Goal: Transaction & Acquisition: Purchase product/service

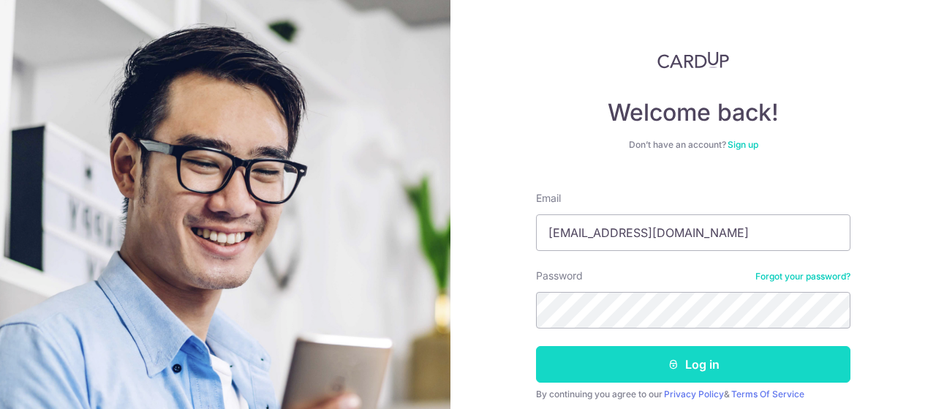
click at [692, 363] on button "Log in" at bounding box center [693, 364] width 315 height 37
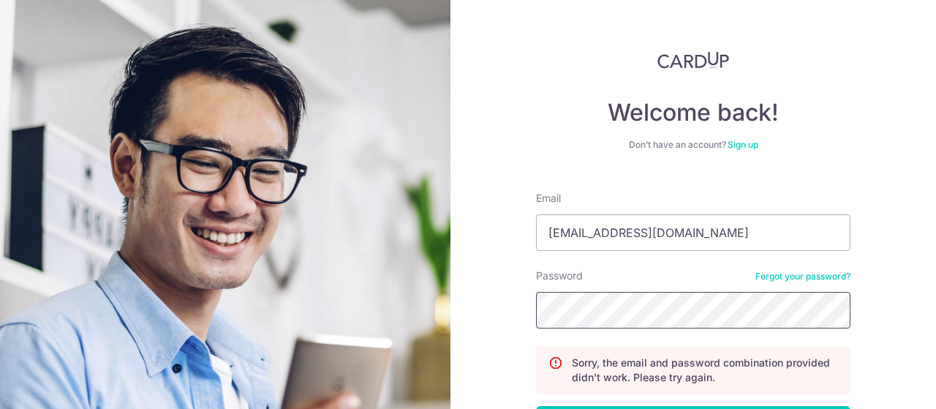
scroll to position [111, 0]
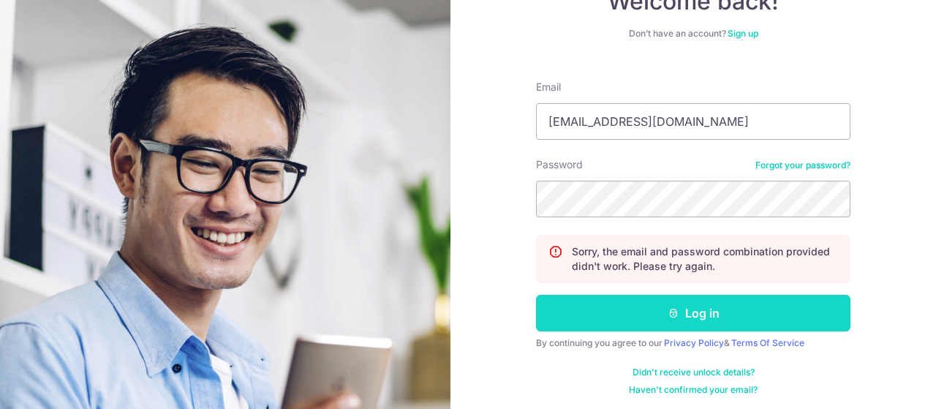
click at [680, 312] on button "Log in" at bounding box center [693, 313] width 315 height 37
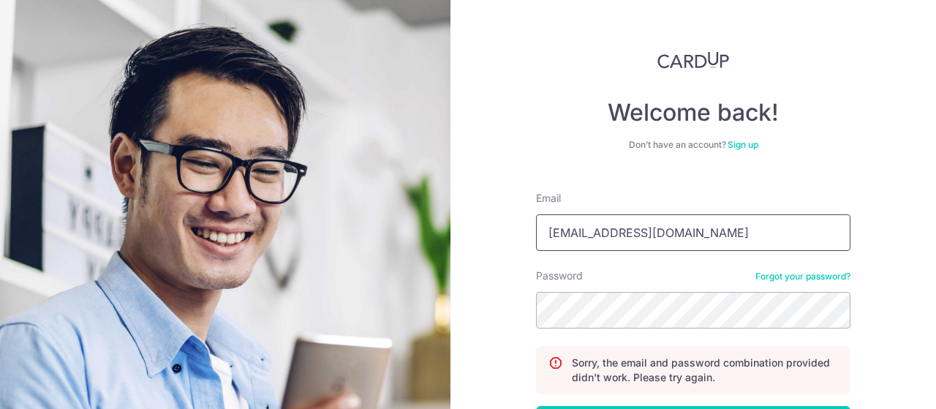
scroll to position [102, 0]
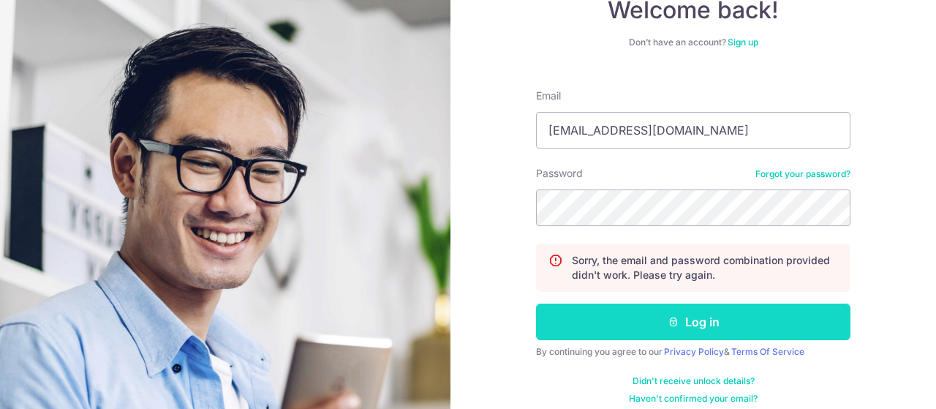
click at [684, 328] on button "Log in" at bounding box center [693, 322] width 315 height 37
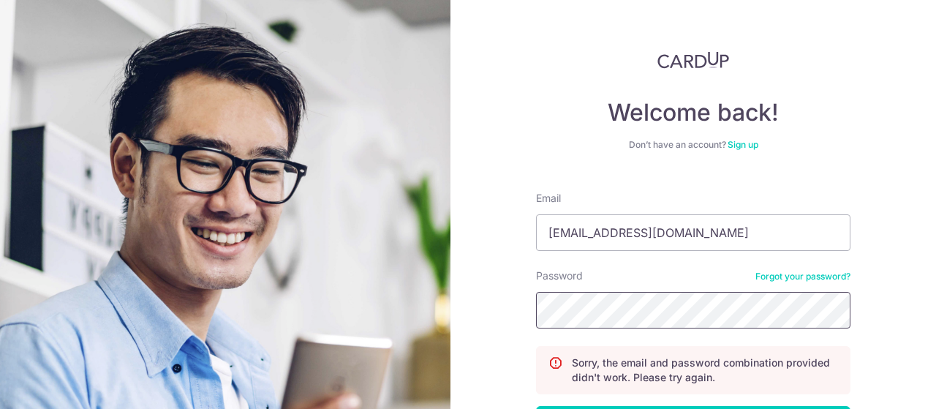
scroll to position [114, 0]
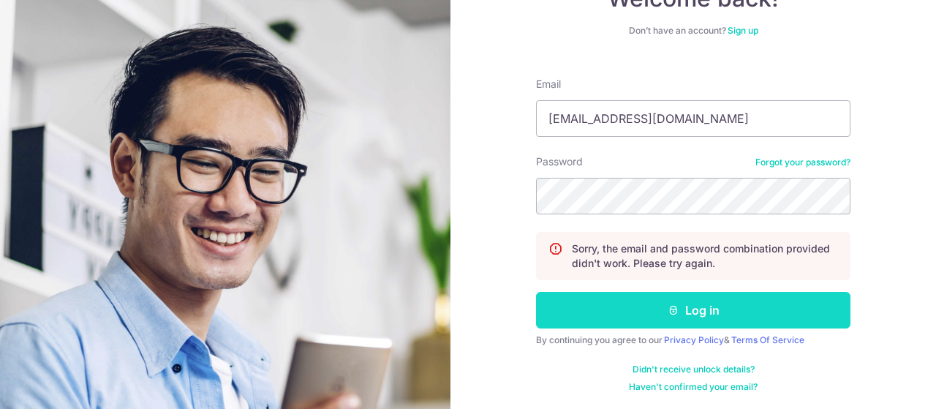
click at [672, 311] on icon "submit" at bounding box center [674, 310] width 12 height 12
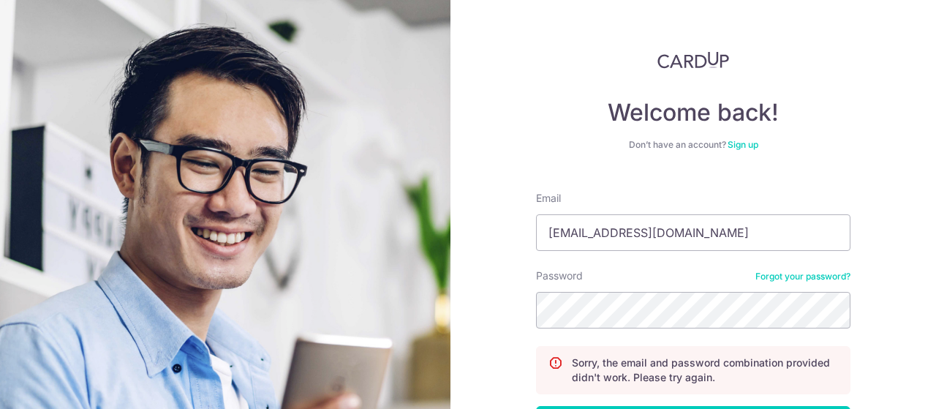
scroll to position [114, 0]
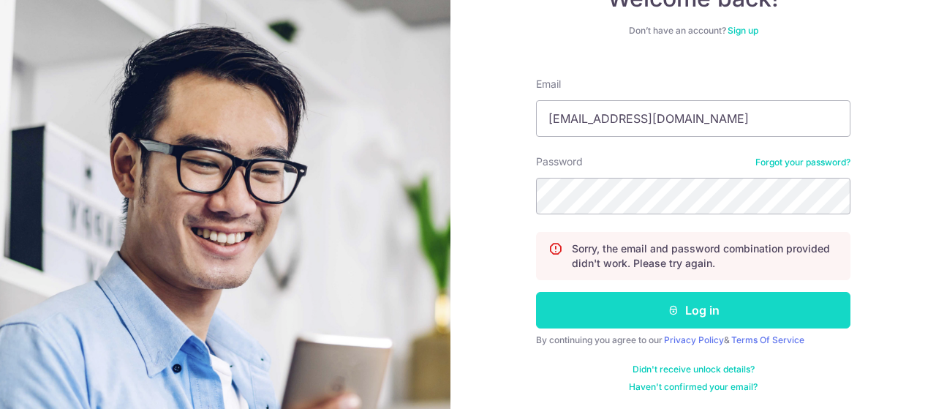
click at [684, 302] on button "Log in" at bounding box center [693, 310] width 315 height 37
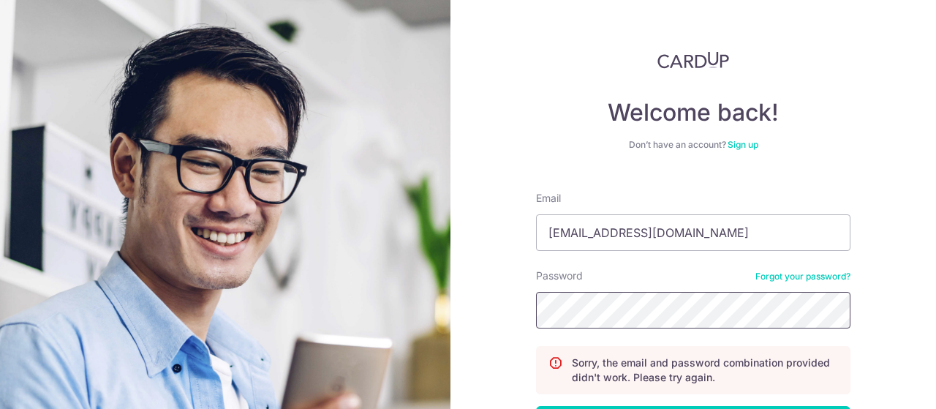
scroll to position [114, 0]
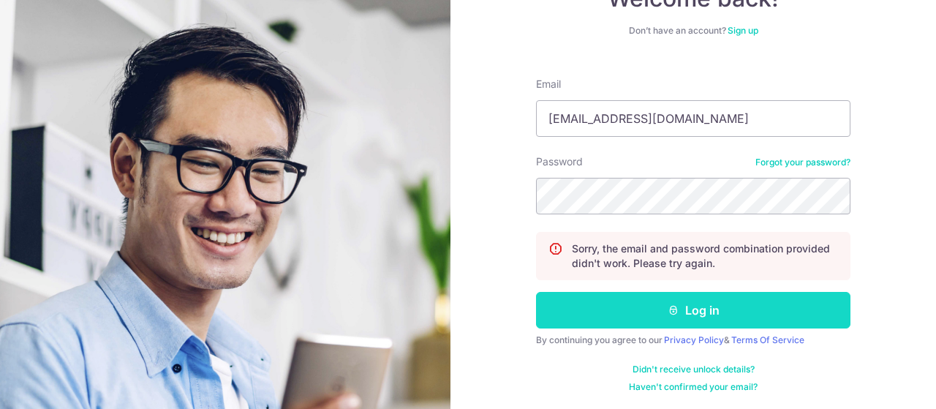
click at [665, 312] on button "Log in" at bounding box center [693, 310] width 315 height 37
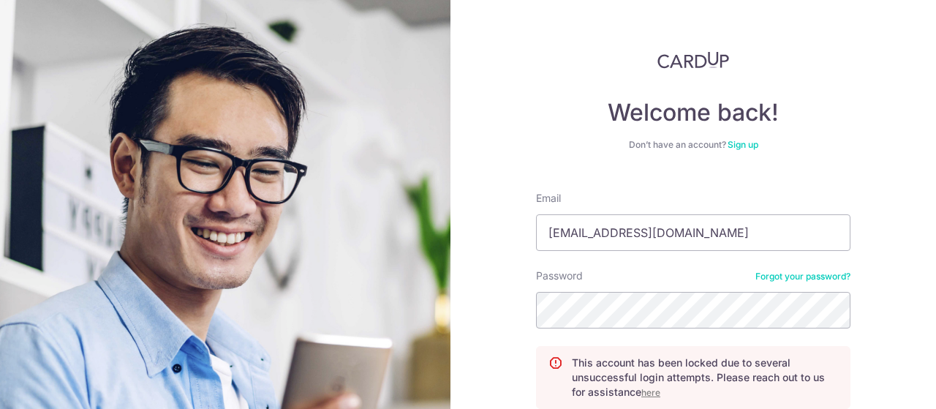
scroll to position [48, 0]
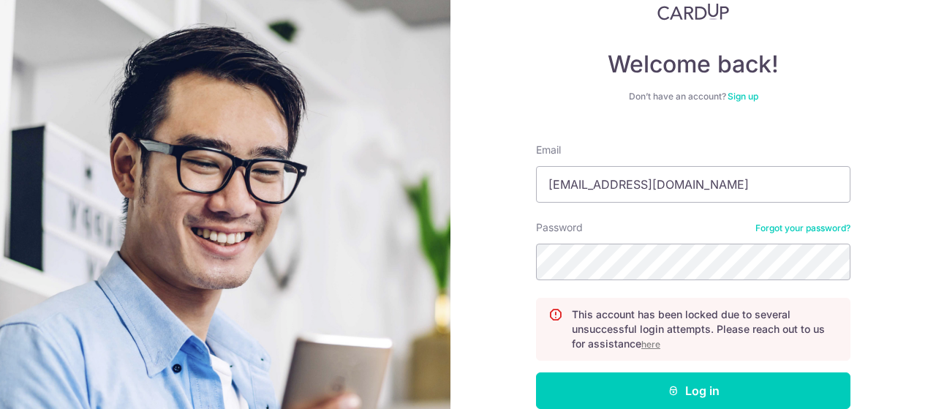
click at [783, 225] on link "Forgot your password?" at bounding box center [803, 228] width 95 height 12
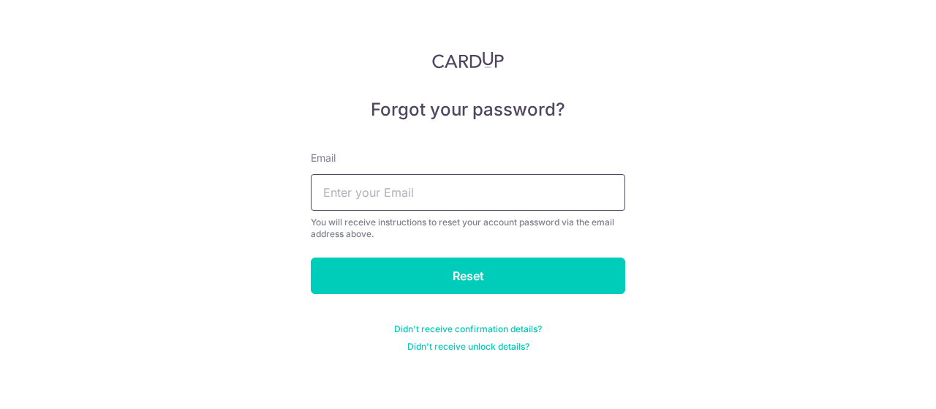
click at [501, 196] on input "text" at bounding box center [468, 192] width 315 height 37
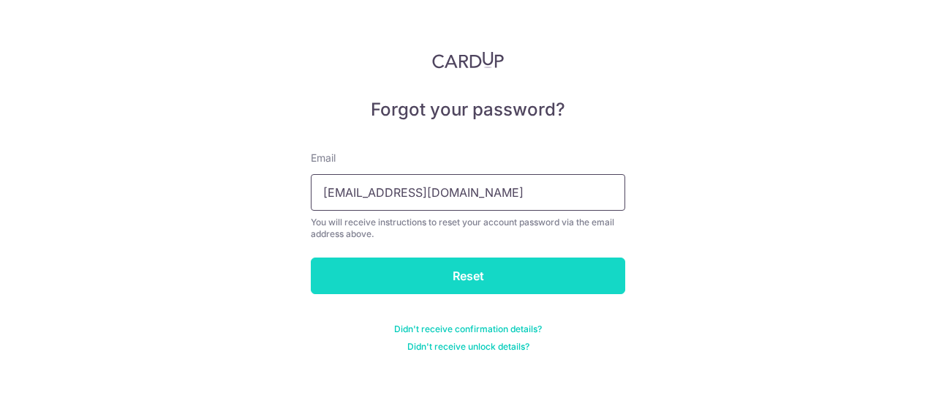
type input "[EMAIL_ADDRESS][DOMAIN_NAME]"
click at [472, 282] on input "Reset" at bounding box center [468, 275] width 315 height 37
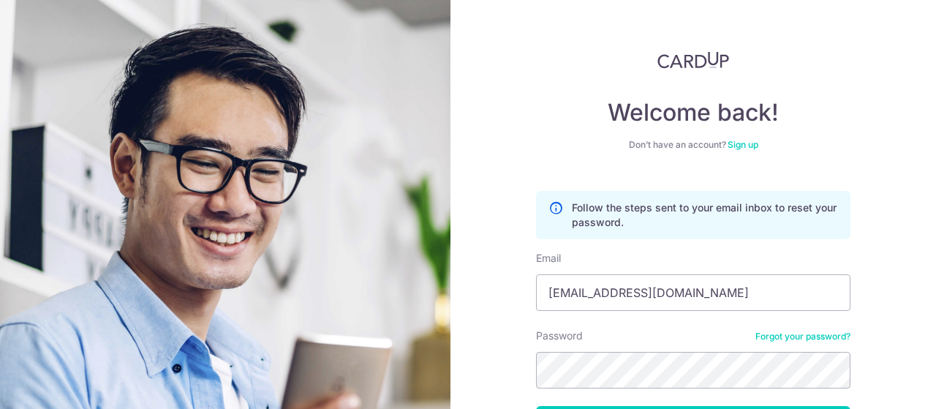
scroll to position [114, 0]
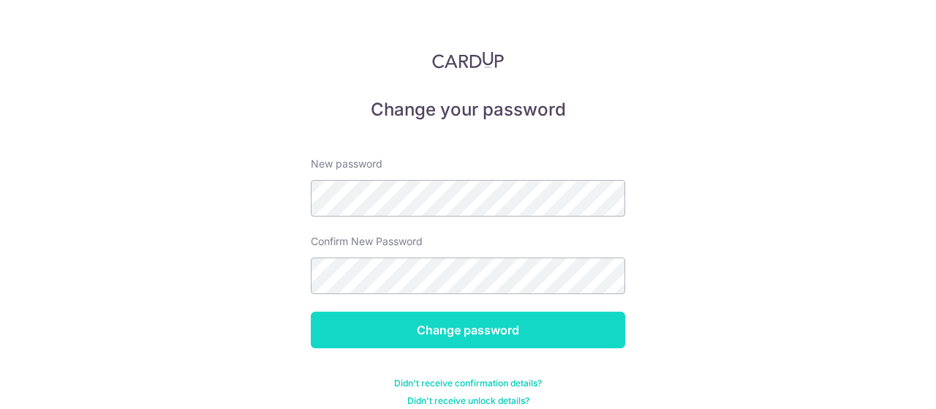
click at [488, 336] on input "Change password" at bounding box center [468, 330] width 315 height 37
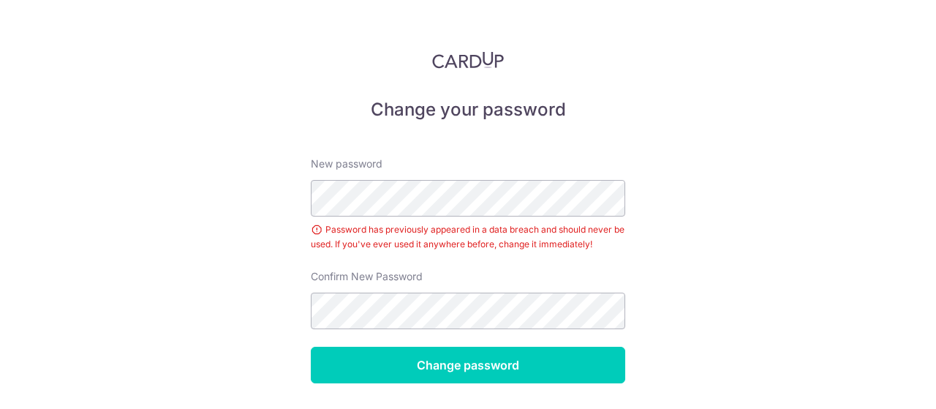
scroll to position [50, 0]
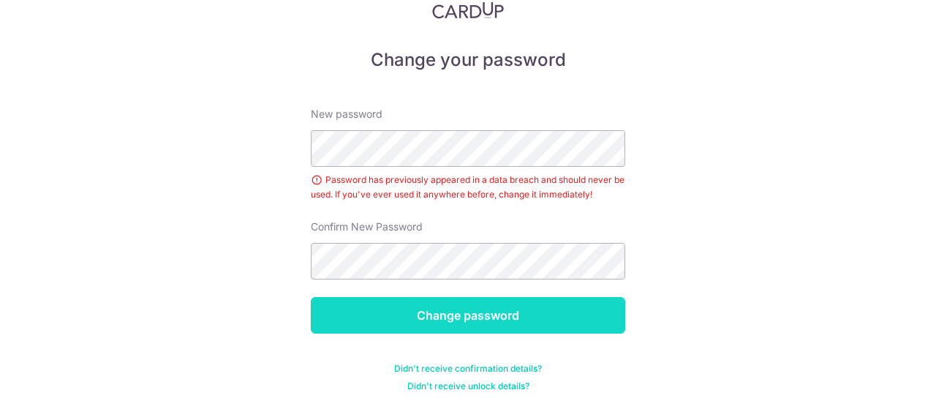
click at [431, 310] on input "Change password" at bounding box center [468, 315] width 315 height 37
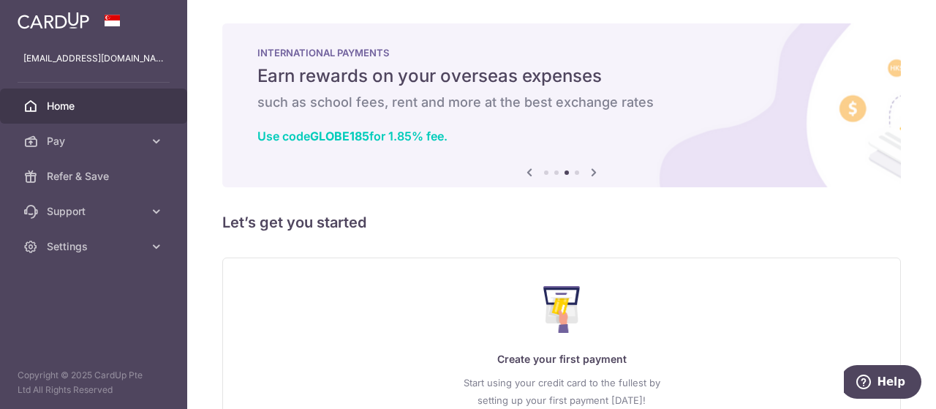
scroll to position [124, 0]
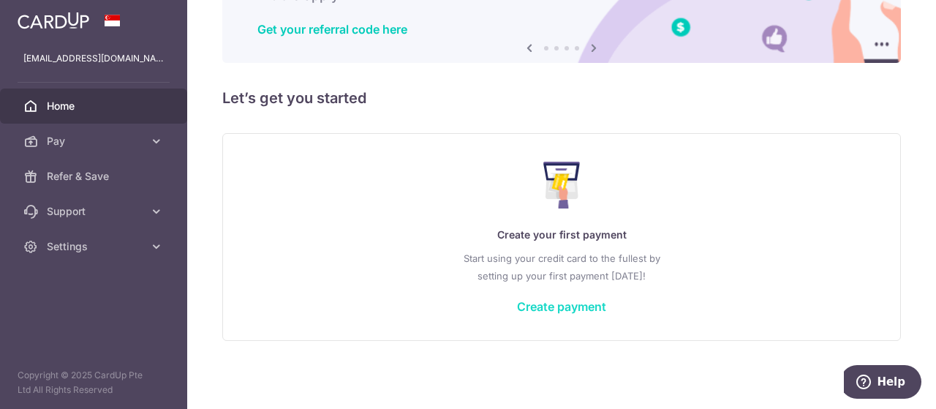
click at [557, 307] on link "Create payment" at bounding box center [561, 306] width 89 height 15
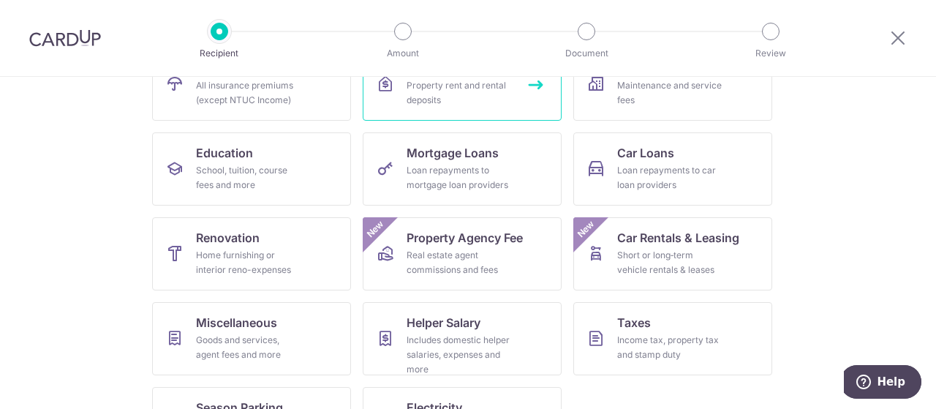
scroll to position [245, 0]
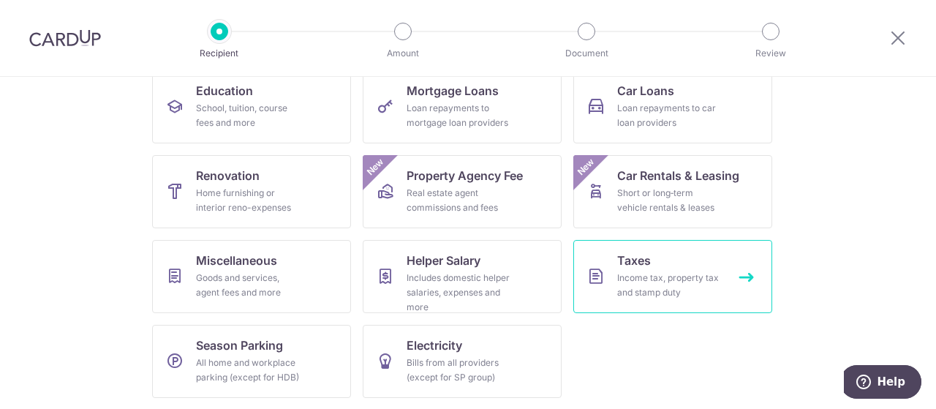
click at [684, 283] on div "Income tax, property tax and stamp duty" at bounding box center [669, 285] width 105 height 29
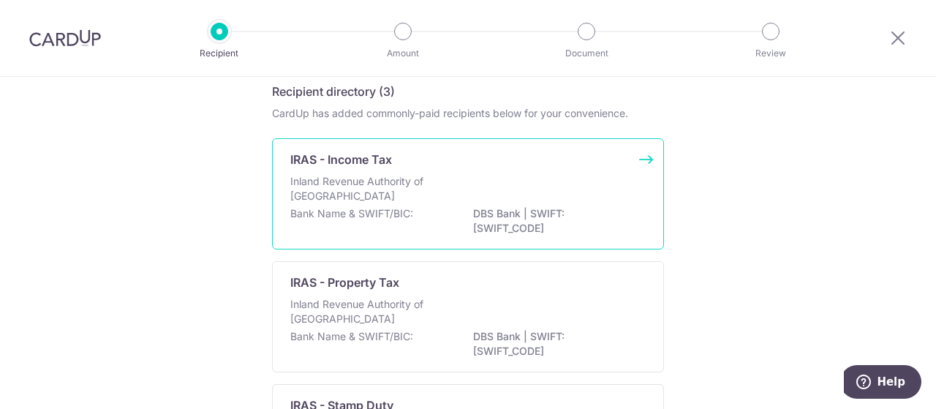
scroll to position [61, 0]
click at [520, 179] on div "Inland Revenue Authority of Singapore" at bounding box center [468, 191] width 356 height 32
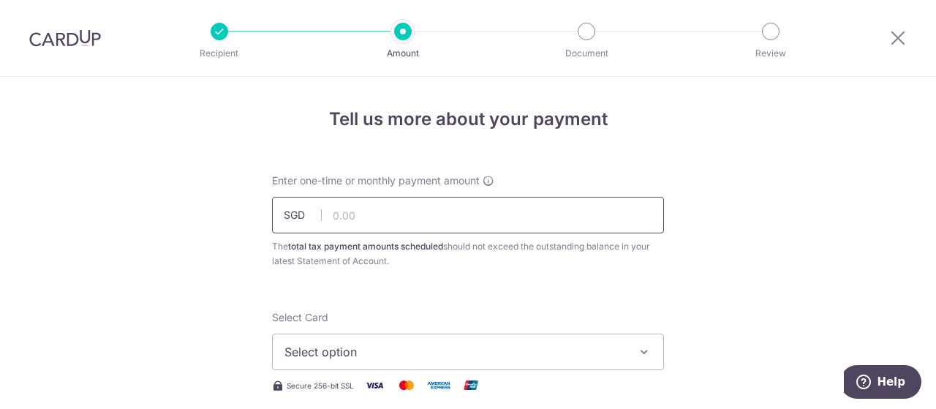
click at [431, 210] on input "text" at bounding box center [468, 215] width 392 height 37
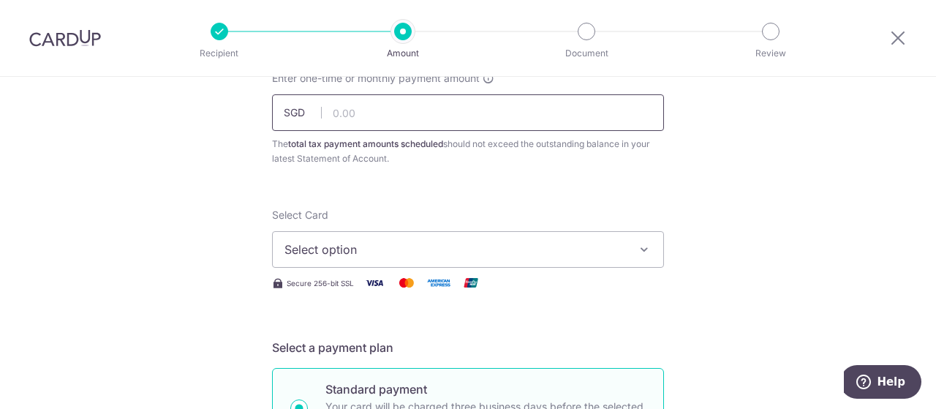
scroll to position [105, 0]
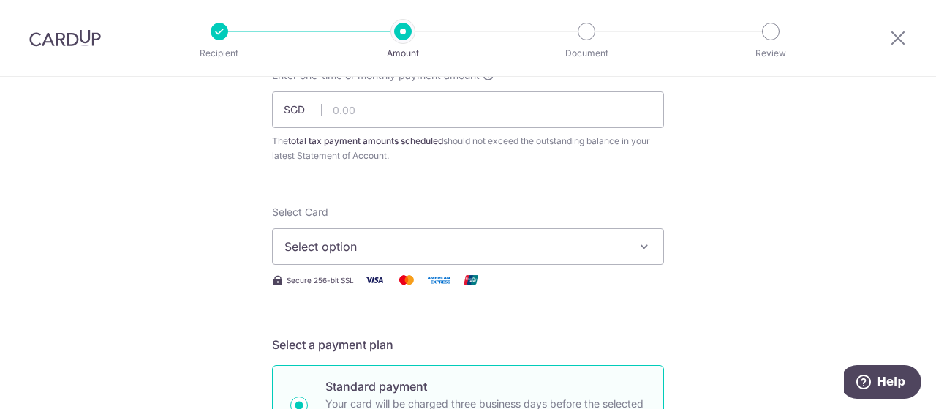
click at [644, 247] on icon "button" at bounding box center [644, 246] width 15 height 15
click at [347, 287] on span "Add credit card" at bounding box center [481, 287] width 341 height 15
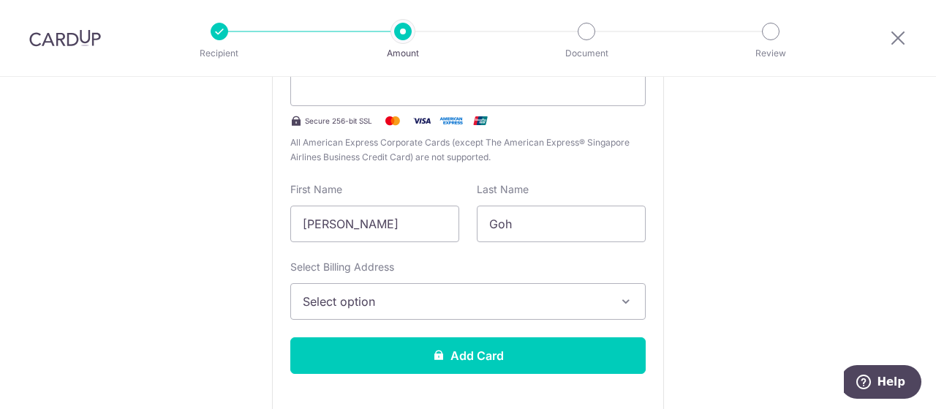
scroll to position [392, 0]
click at [628, 301] on icon "button" at bounding box center [626, 301] width 15 height 15
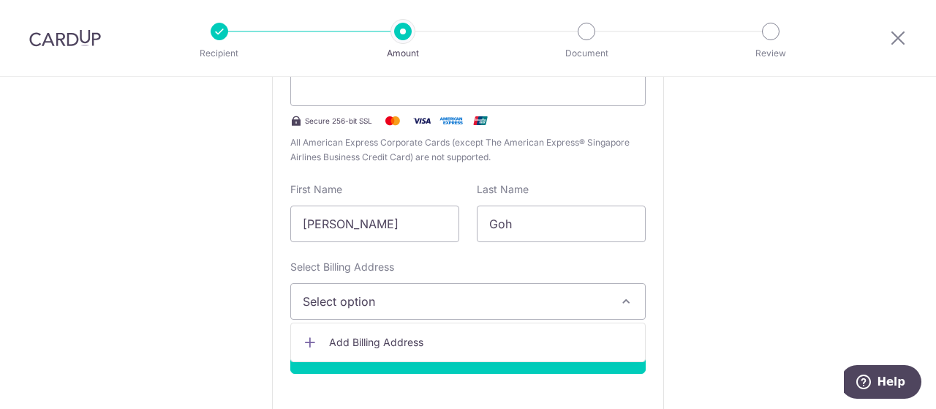
click at [390, 338] on span "Add Billing Address" at bounding box center [481, 342] width 304 height 15
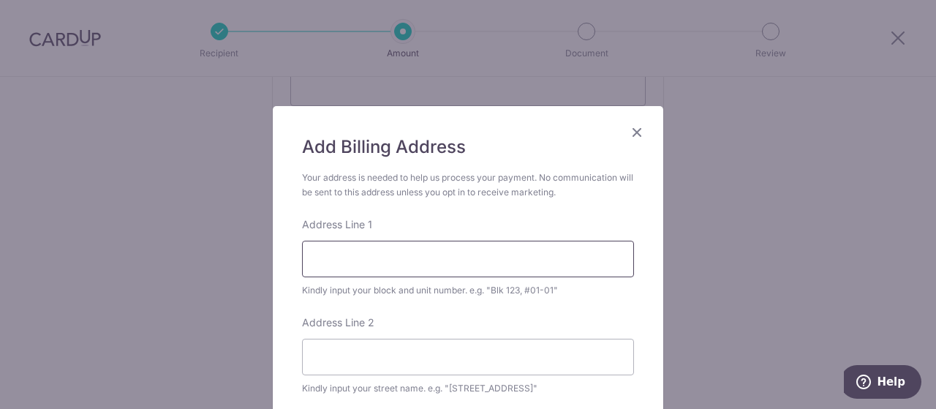
click at [405, 256] on input "Address Line 1" at bounding box center [468, 259] width 332 height 37
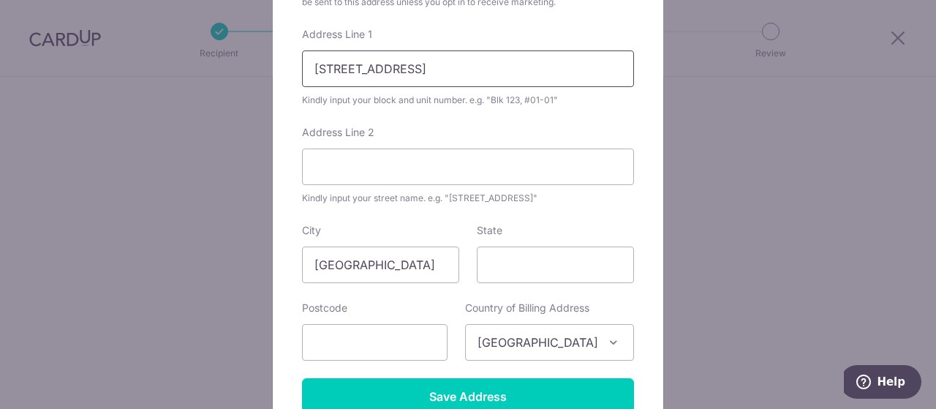
scroll to position [191, 0]
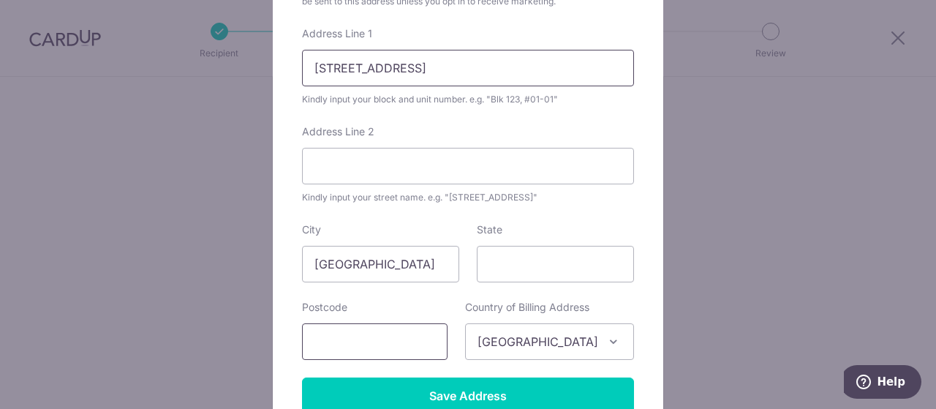
type input "11 cove way #15-02 cape royale singapore 098202"
click at [396, 339] on input "text" at bounding box center [375, 341] width 146 height 37
type input "098202"
click at [602, 69] on input "11 cove way #15-02 cape royale singapore 098202" at bounding box center [468, 68] width 332 height 37
type input "11 cove way #15-02 cape royale"
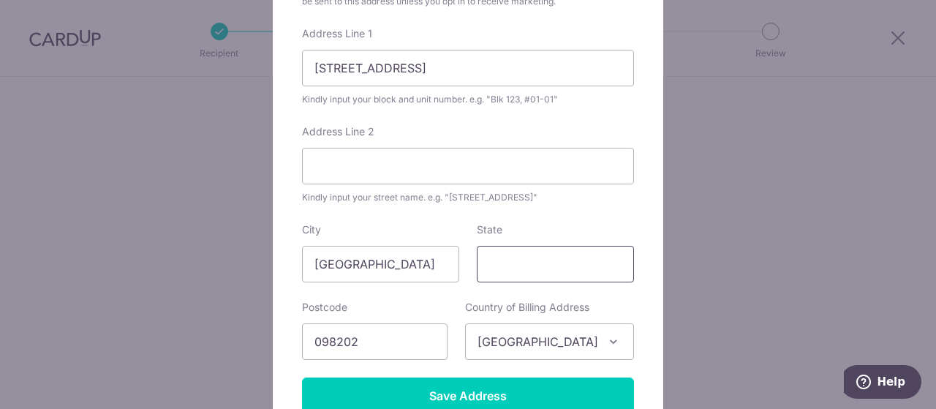
click at [515, 271] on input "State" at bounding box center [555, 264] width 157 height 37
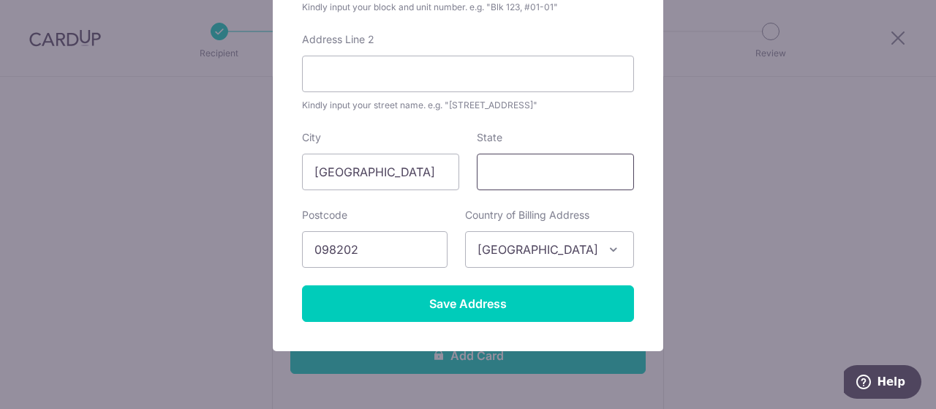
scroll to position [285, 0]
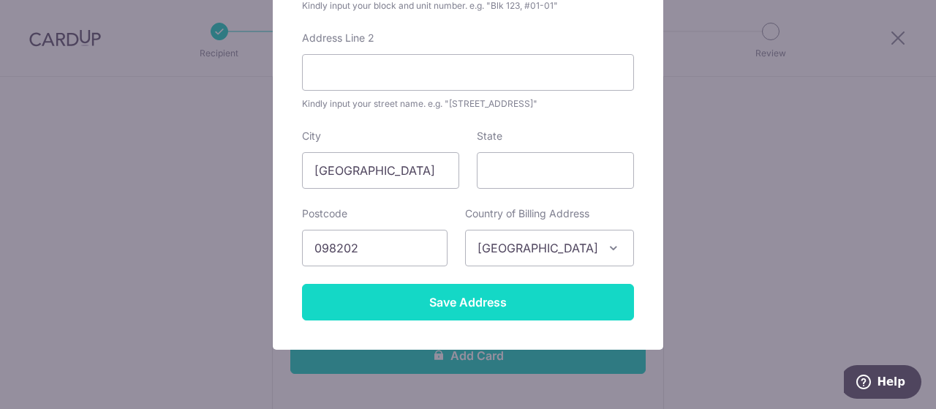
click at [488, 300] on input "Save Address" at bounding box center [468, 302] width 332 height 37
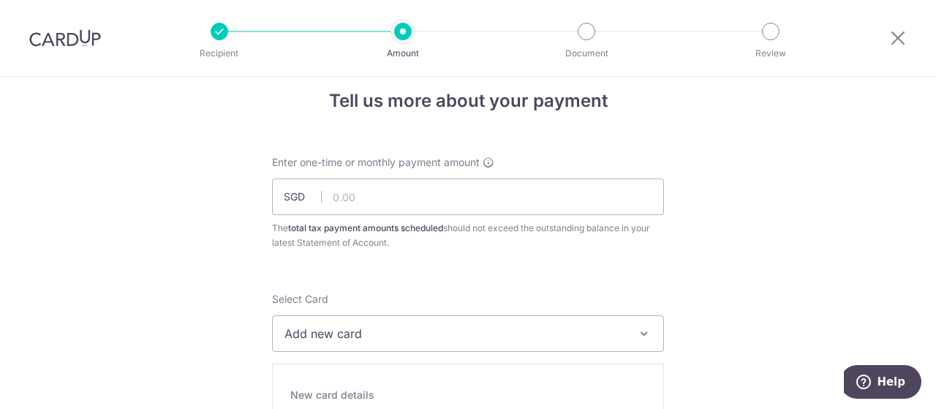
scroll to position [18, 0]
click at [415, 195] on input "text" at bounding box center [468, 197] width 392 height 37
type input "10,000.00"
click at [906, 34] on icon at bounding box center [899, 38] width 18 height 18
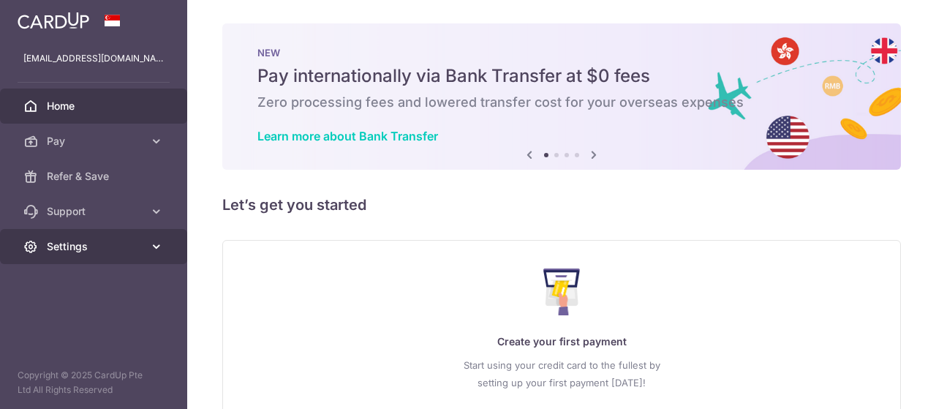
click at [83, 246] on span "Settings" at bounding box center [95, 246] width 97 height 15
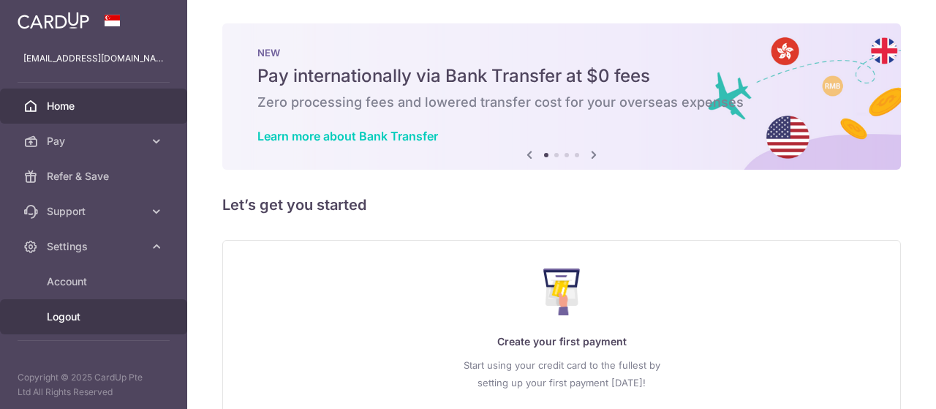
click at [68, 317] on span "Logout" at bounding box center [95, 316] width 97 height 15
